Goal: Navigation & Orientation: Understand site structure

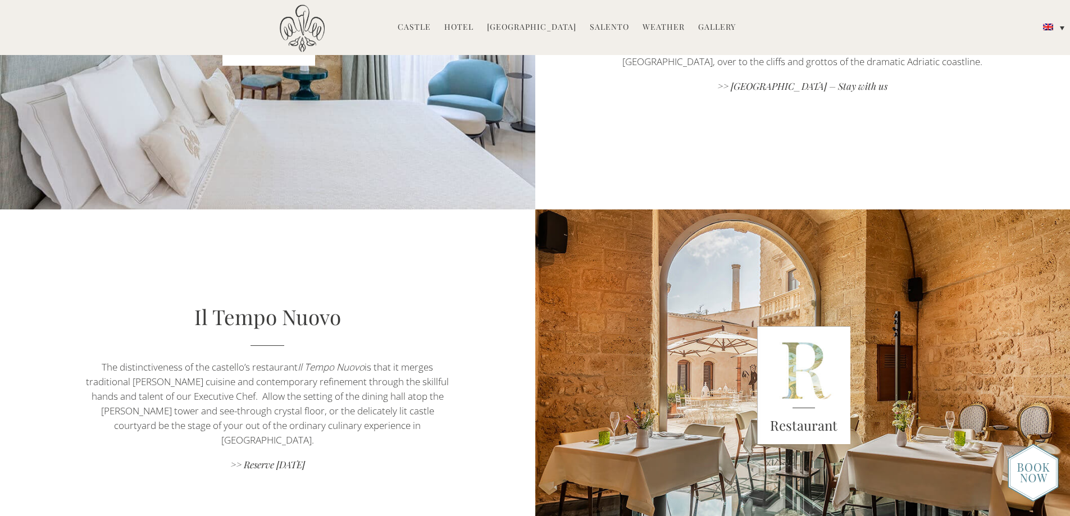
scroll to position [562, 0]
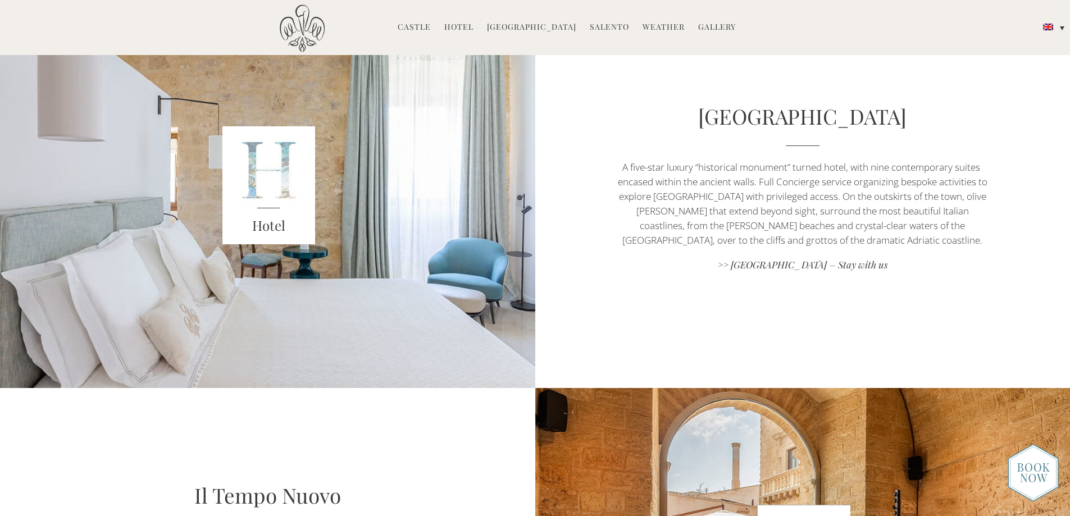
click at [418, 26] on link "Castle" at bounding box center [414, 27] width 33 height 13
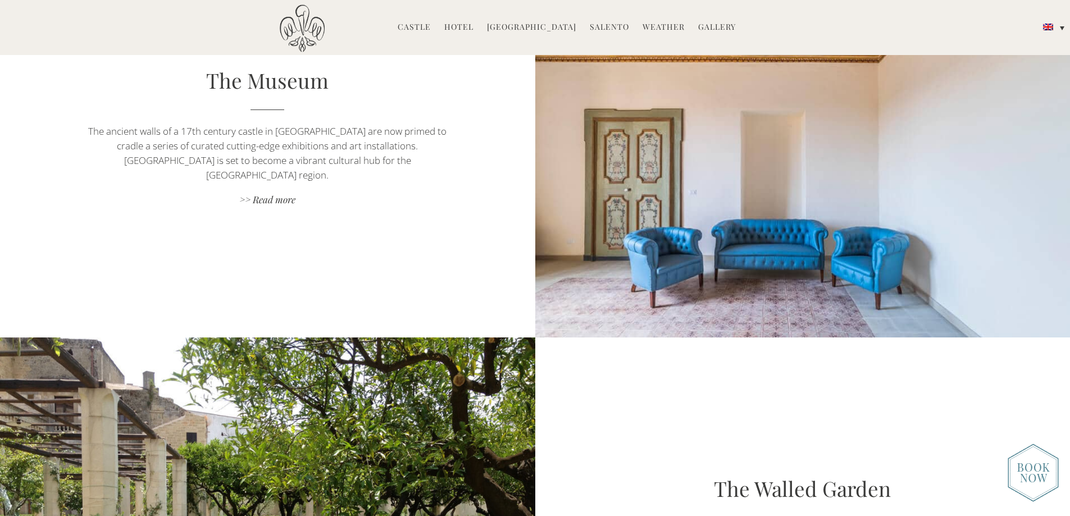
scroll to position [1798, 0]
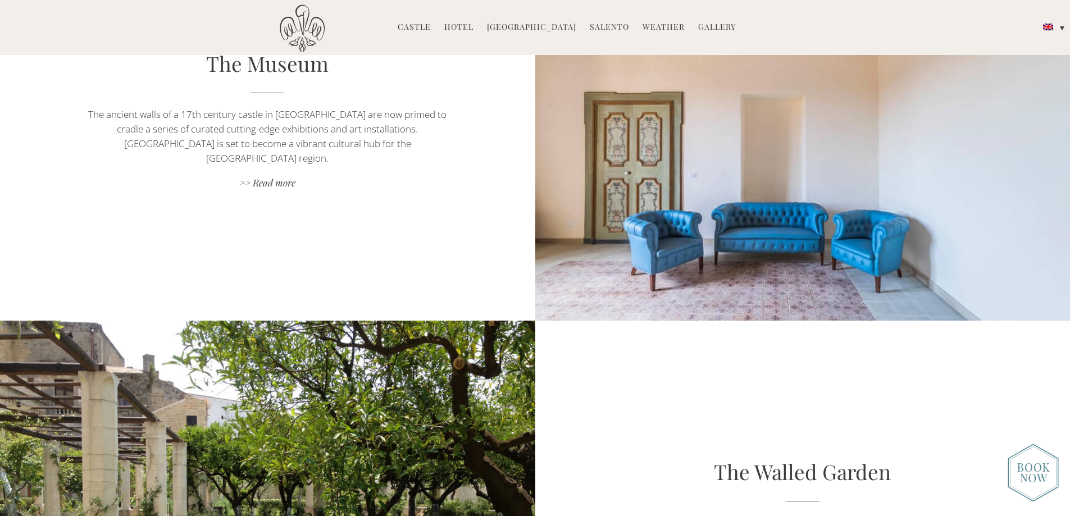
click at [487, 29] on li "Cookery School Classes & Offers Food & Wine House Chef Puglia Wine Tasting" at bounding box center [531, 28] width 101 height 24
click at [466, 25] on link "Hotel" at bounding box center [458, 27] width 29 height 13
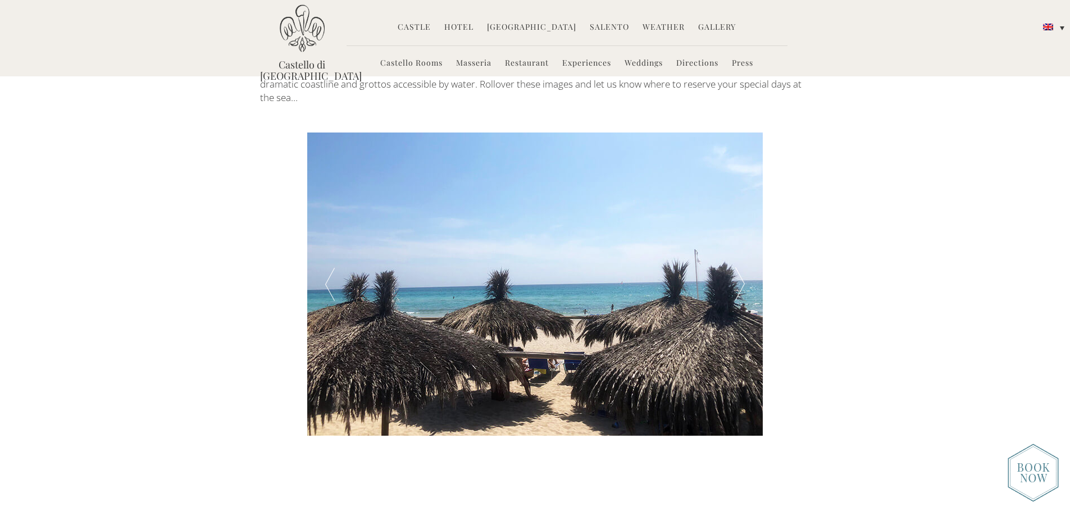
scroll to position [1966, 0]
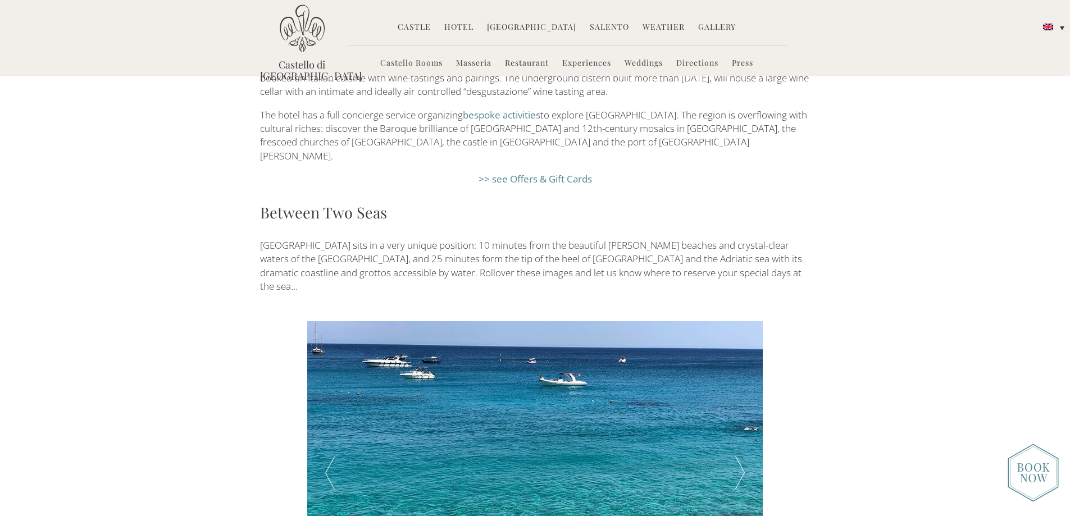
click at [586, 60] on link "Experiences" at bounding box center [586, 63] width 49 height 13
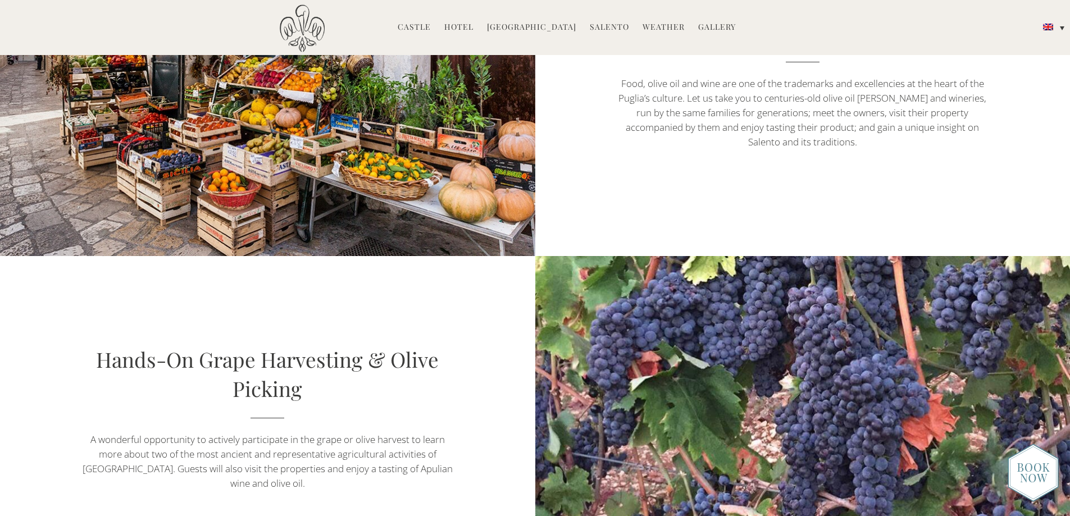
scroll to position [1741, 0]
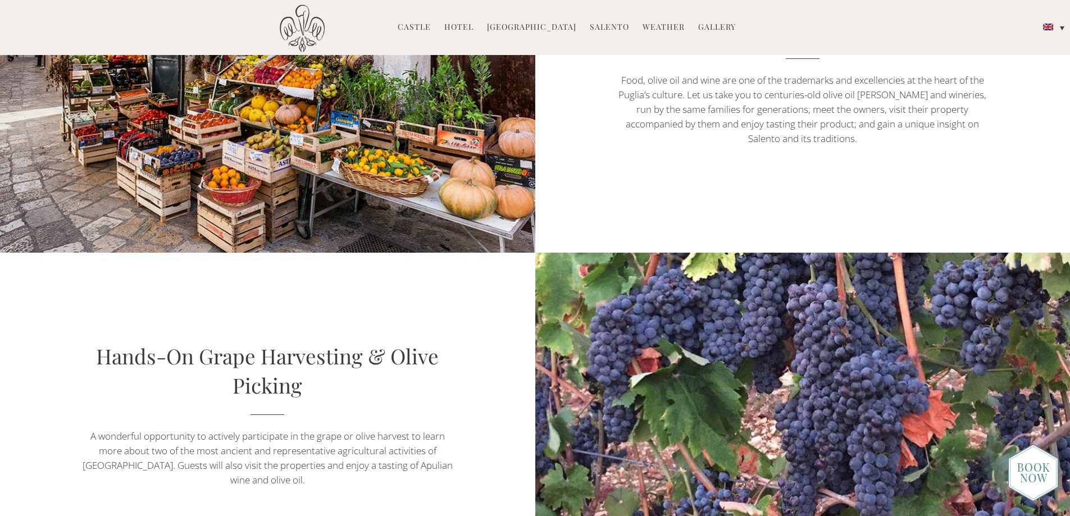
click at [599, 30] on link "Salento" at bounding box center [609, 27] width 39 height 13
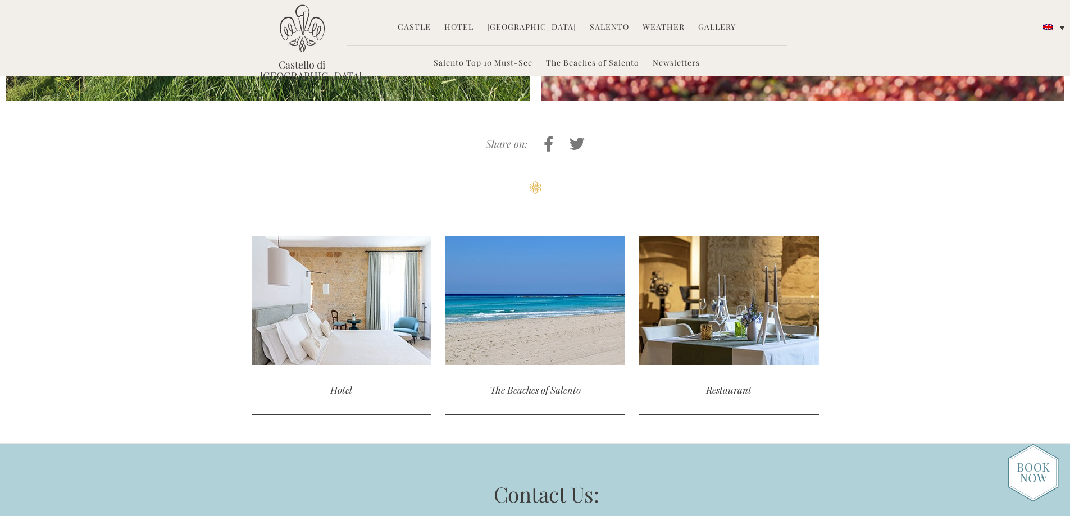
scroll to position [3932, 0]
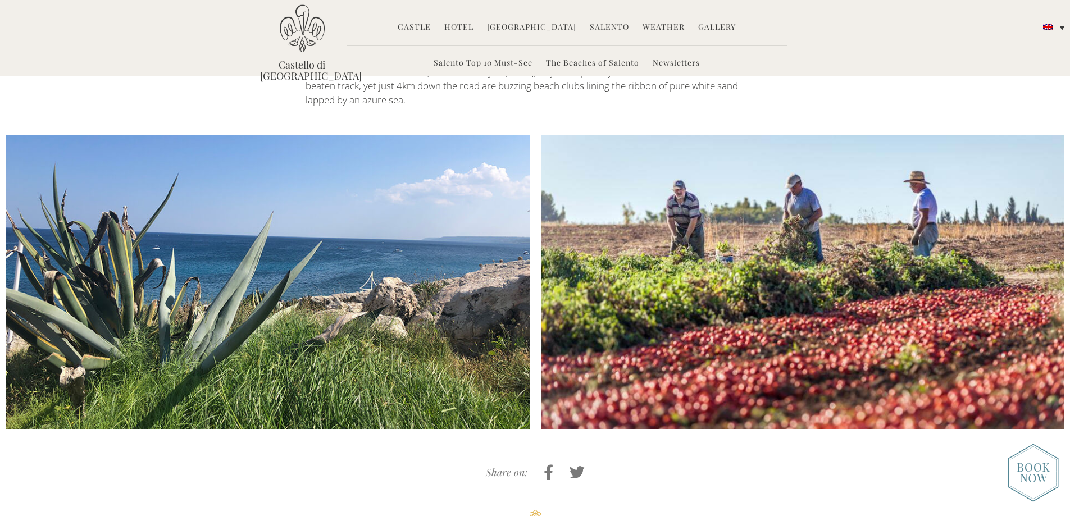
click at [703, 26] on link "Gallery" at bounding box center [717, 27] width 38 height 13
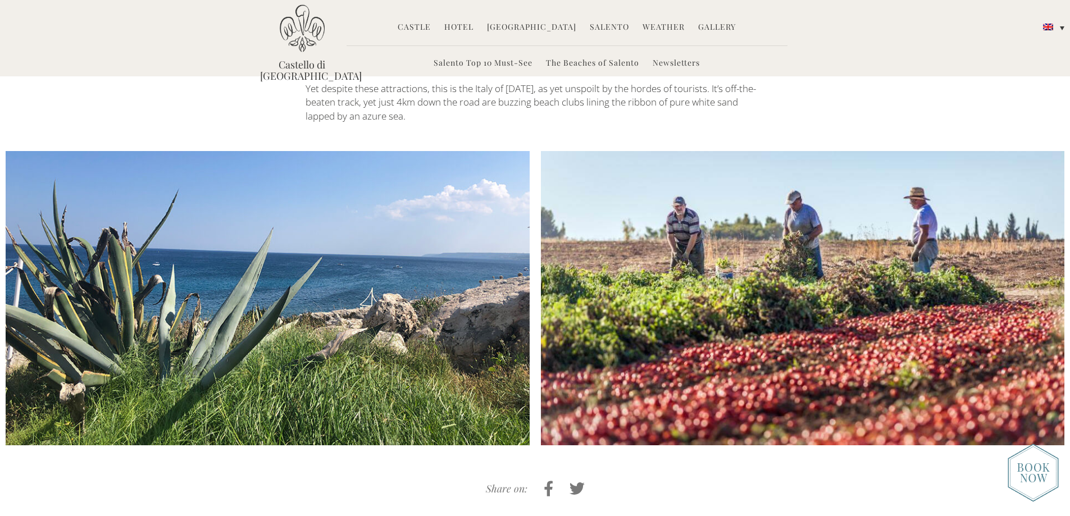
click at [675, 62] on link "Newsletters" at bounding box center [676, 63] width 47 height 13
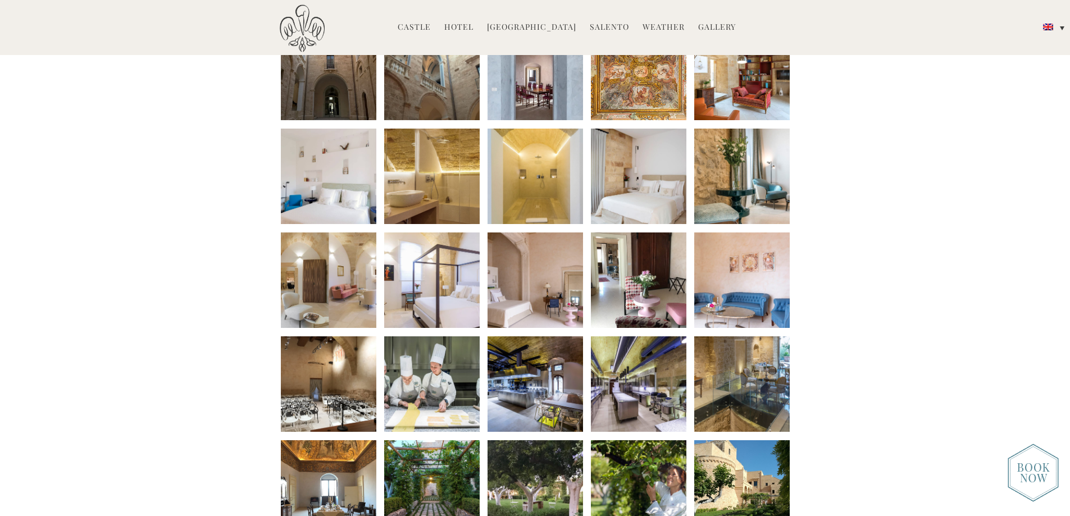
scroll to position [337, 0]
